Goal: Task Accomplishment & Management: Complete application form

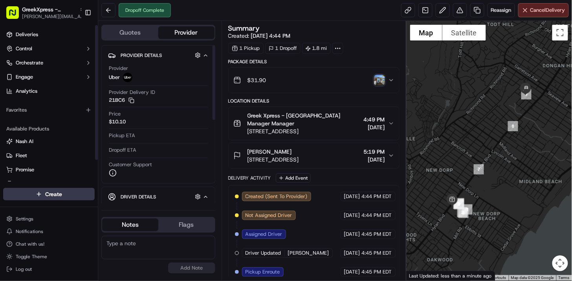
click at [77, 197] on html "GreekXpress - Staten Island [EMAIL_ADDRESS][DOMAIN_NAME] Toggle Sidebar Deliver…" at bounding box center [286, 140] width 572 height 281
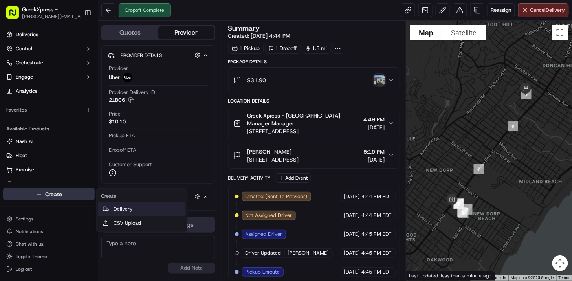
click at [123, 203] on link "Delivery" at bounding box center [142, 209] width 88 height 14
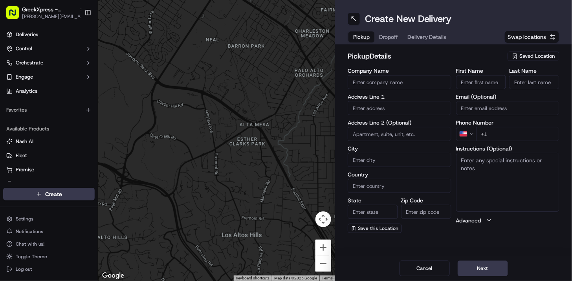
click at [549, 58] on span "Saved Location" at bounding box center [537, 56] width 35 height 7
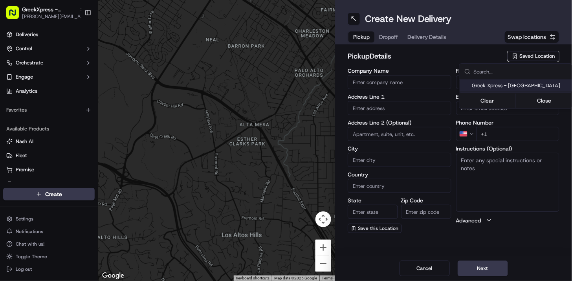
click at [537, 86] on span "Greek Xpress - [GEOGRAPHIC_DATA]" at bounding box center [520, 85] width 97 height 7
type input "Greek Xpress - [GEOGRAPHIC_DATA]"
type input "[STREET_ADDRESS]"
type input "#120"
type input "[GEOGRAPHIC_DATA]"
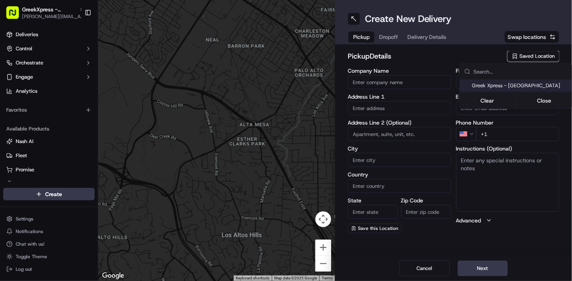
type input "US"
type input "NY"
type input "10306"
type input "Manager"
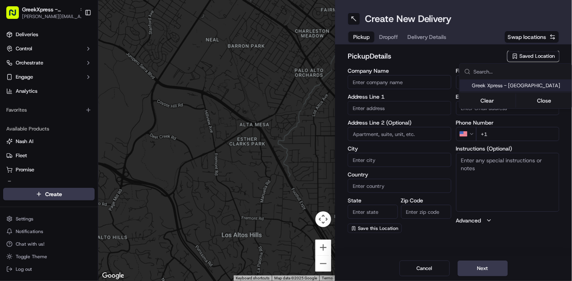
type input "[PHONE_NUMBER]"
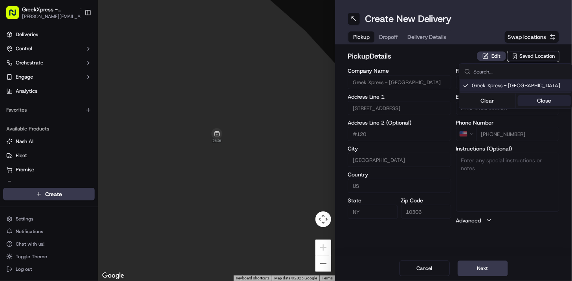
click at [543, 99] on button "Close" at bounding box center [544, 100] width 54 height 11
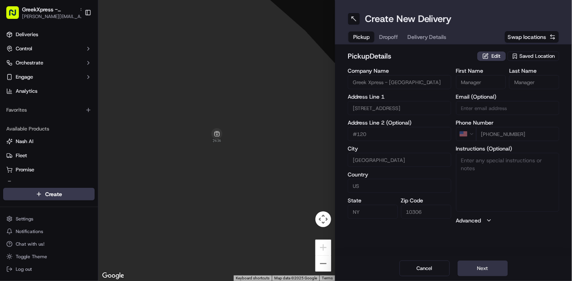
click at [485, 265] on button "Next" at bounding box center [483, 268] width 50 height 16
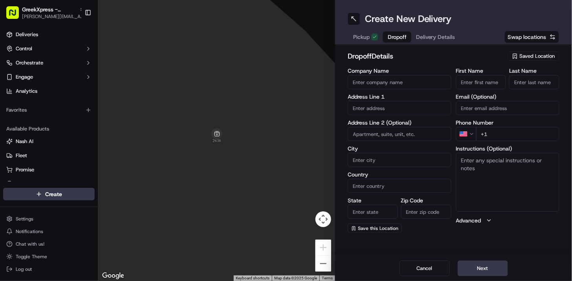
click at [478, 81] on input "First Name" at bounding box center [481, 82] width 50 height 14
type input "[PERSON_NAME]"
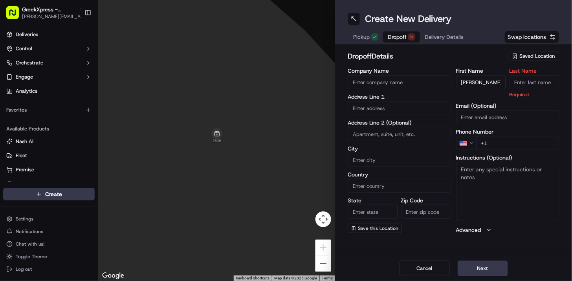
click at [508, 77] on div "First Name [PERSON_NAME] Last Name Required" at bounding box center [508, 83] width 104 height 30
click at [515, 79] on input "Last Name" at bounding box center [534, 82] width 50 height 14
click at [491, 81] on input "[PERSON_NAME]" at bounding box center [481, 82] width 50 height 14
click at [526, 80] on input "Last Name" at bounding box center [534, 82] width 50 height 14
type input "e"
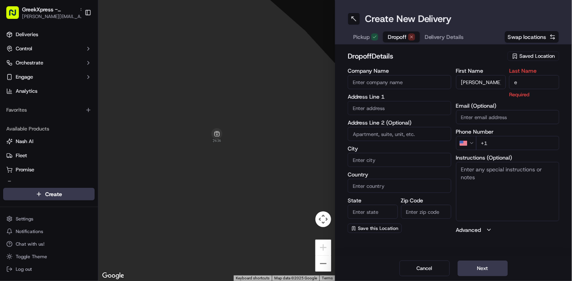
click at [443, 57] on h2 "dropoff Details" at bounding box center [425, 56] width 155 height 11
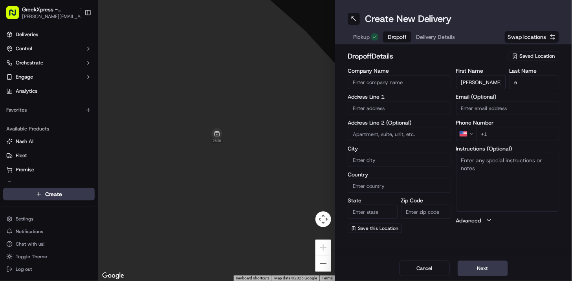
click at [512, 134] on input "+1" at bounding box center [518, 134] width 84 height 14
type input "[PHONE_NUMBER]"
click at [368, 104] on input "text" at bounding box center [400, 108] width 104 height 14
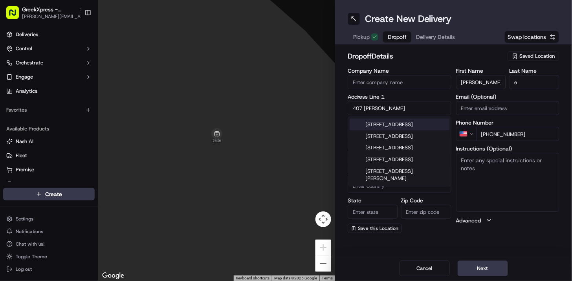
click at [388, 126] on div "[STREET_ADDRESS]" at bounding box center [400, 125] width 100 height 12
type input "[STREET_ADDRESS]"
type input "[GEOGRAPHIC_DATA]"
type input "NY"
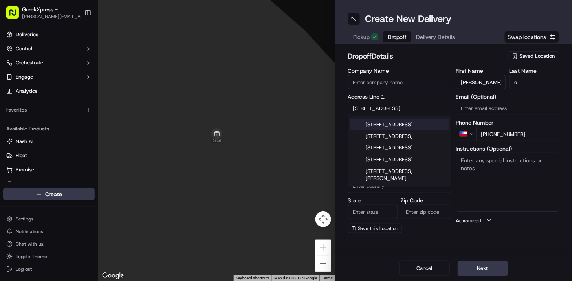
type input "10306"
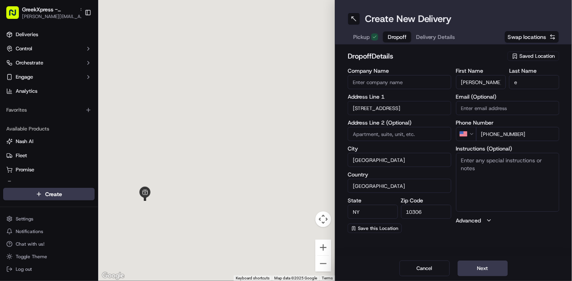
type input "[STREET_ADDRESS]"
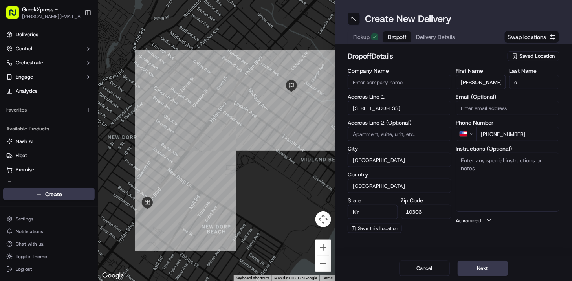
click at [480, 155] on textarea "Instructions (Optional)" at bounding box center [508, 182] width 104 height 59
paste textarea "HAND DIRECTLY TO CUSTOMER"
type textarea "HAND DIRECTLY TO CUSTOMER"
click at [515, 230] on div "First Name [PERSON_NAME] Last Name e Email (Optional) Phone Number US [PHONE_NU…" at bounding box center [508, 150] width 104 height 165
click at [490, 265] on button "Next" at bounding box center [483, 268] width 50 height 16
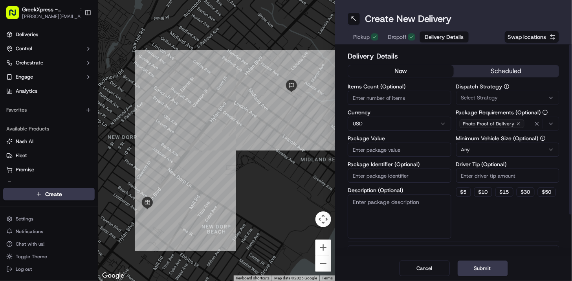
click at [418, 154] on input "Package Value" at bounding box center [400, 150] width 104 height 14
type input "44.10"
click at [394, 199] on textarea "Description (Optional)" at bounding box center [400, 216] width 104 height 44
paste textarea "HAND DIRECTLY TO CUSTOMER"
type textarea "HAND DIRECTLY TO CUSTOMER"
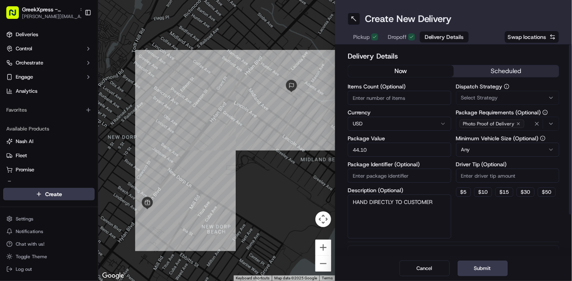
click at [486, 176] on input "Driver Tip (Optional)" at bounding box center [508, 176] width 104 height 14
type input "7"
click at [475, 218] on div "Dispatch Strategy Select Strategy Package Requirements (Optional) Photo Proof o…" at bounding box center [508, 161] width 104 height 155
click at [471, 175] on input "7" at bounding box center [508, 176] width 104 height 14
click at [467, 197] on div "Dispatch Strategy Select Strategy Package Requirements (Optional) Photo Proof o…" at bounding box center [508, 161] width 104 height 155
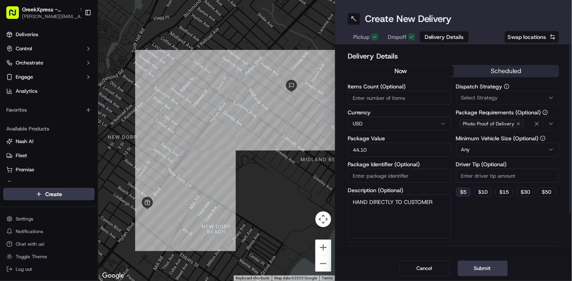
click at [466, 194] on button "$ 5" at bounding box center [463, 191] width 15 height 9
type input "5"
click at [477, 177] on input "5" at bounding box center [508, 176] width 104 height 14
type input "7"
click at [476, 222] on div "Dispatch Strategy Select Strategy Package Requirements (Optional) Photo Proof o…" at bounding box center [508, 161] width 104 height 155
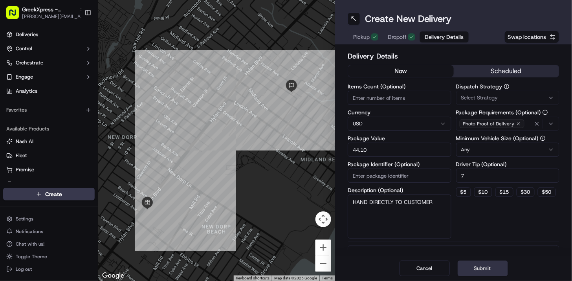
click at [483, 272] on button "Submit" at bounding box center [483, 268] width 50 height 16
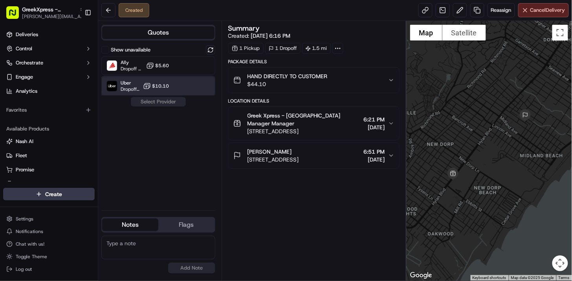
click at [205, 88] on div "Uber Dropoff ETA 26 minutes $10.10" at bounding box center [158, 86] width 114 height 19
click at [172, 105] on button "Assign Provider" at bounding box center [158, 101] width 56 height 9
